Goal: Task Accomplishment & Management: Use online tool/utility

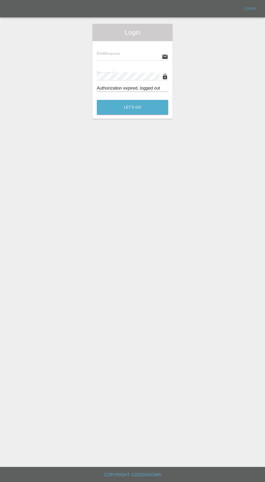
click at [130, 58] on input "text" at bounding box center [128, 57] width 63 height 8
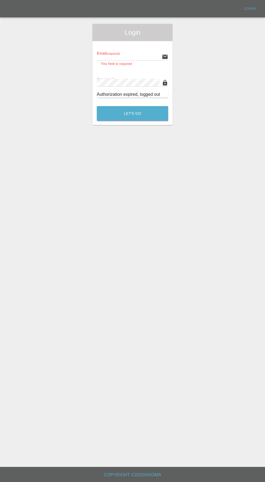
type input "[EMAIL_ADDRESS][DOMAIN_NAME]"
click at [97, 106] on button "Let's Go" at bounding box center [132, 113] width 71 height 15
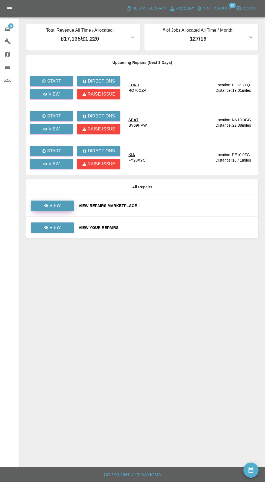
click at [45, 206] on icon at bounding box center [46, 205] width 4 height 3
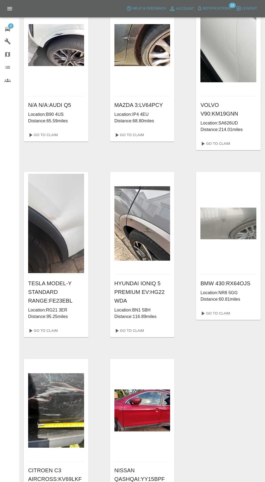
scroll to position [47, 0]
